Goal: Task Accomplishment & Management: Manage account settings

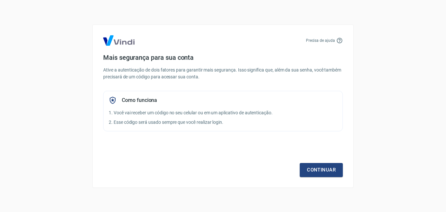
click at [213, 178] on div "Precisa de ajuda Mais segurança para sua conta Ative a autenticação de dois fat…" at bounding box center [222, 105] width 261 height 163
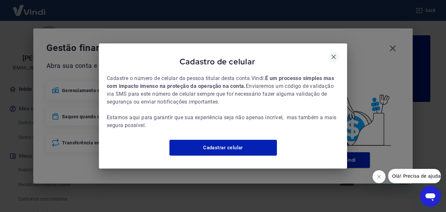
click at [335, 54] on icon "button" at bounding box center [333, 56] width 5 height 5
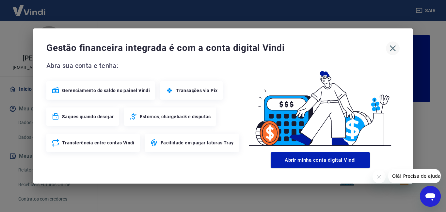
click at [390, 47] on icon "button" at bounding box center [392, 48] width 10 height 10
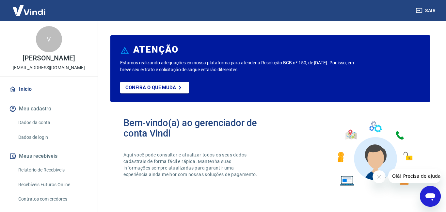
click at [59, 181] on link "Recebíveis Futuros Online" at bounding box center [53, 184] width 74 height 13
